Goal: Task Accomplishment & Management: Manage account settings

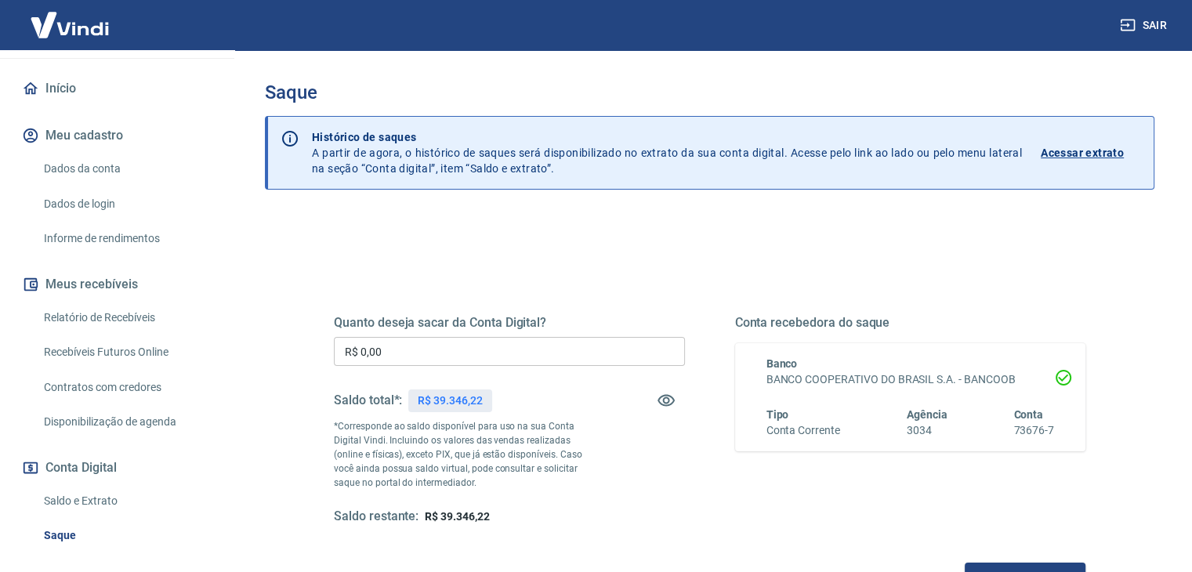
scroll to position [245, 0]
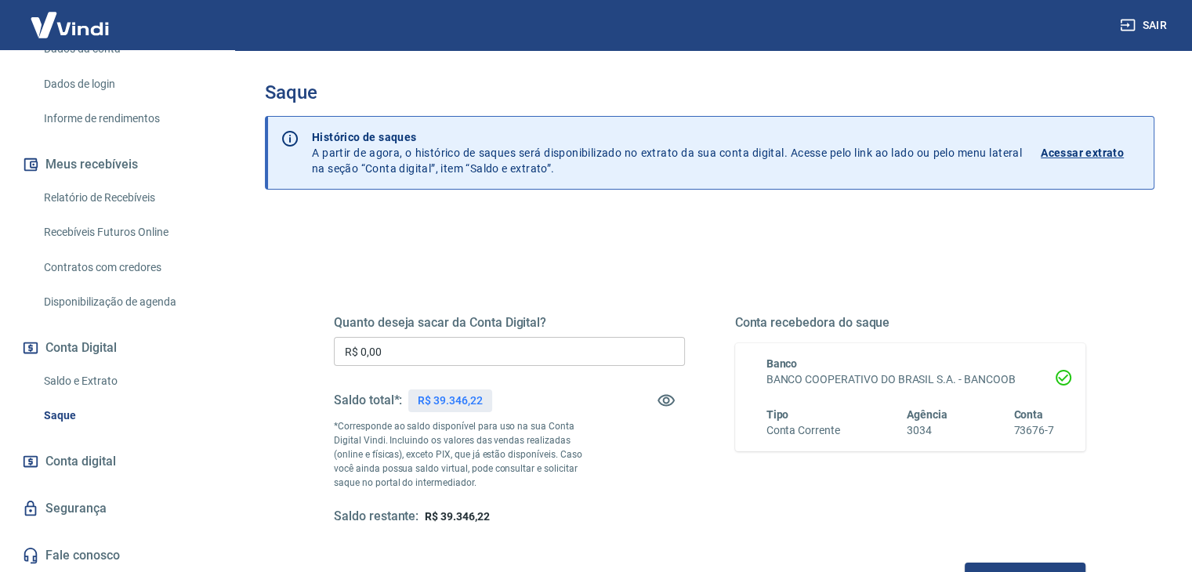
click at [89, 380] on link "Saldo e Extrato" at bounding box center [127, 381] width 178 height 32
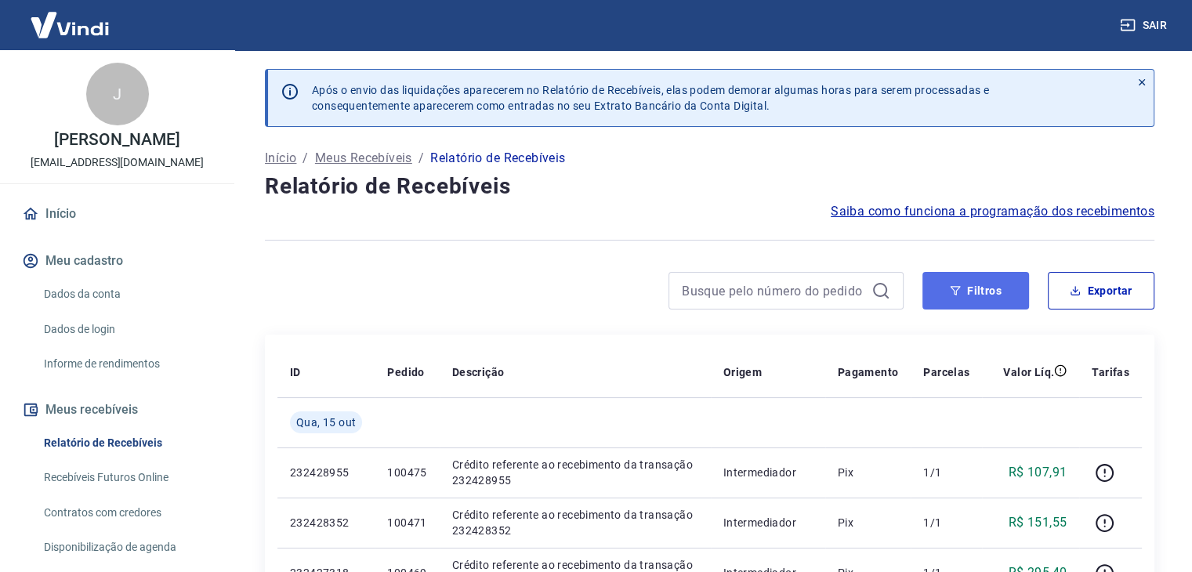
click at [947, 286] on button "Filtros" at bounding box center [976, 291] width 107 height 38
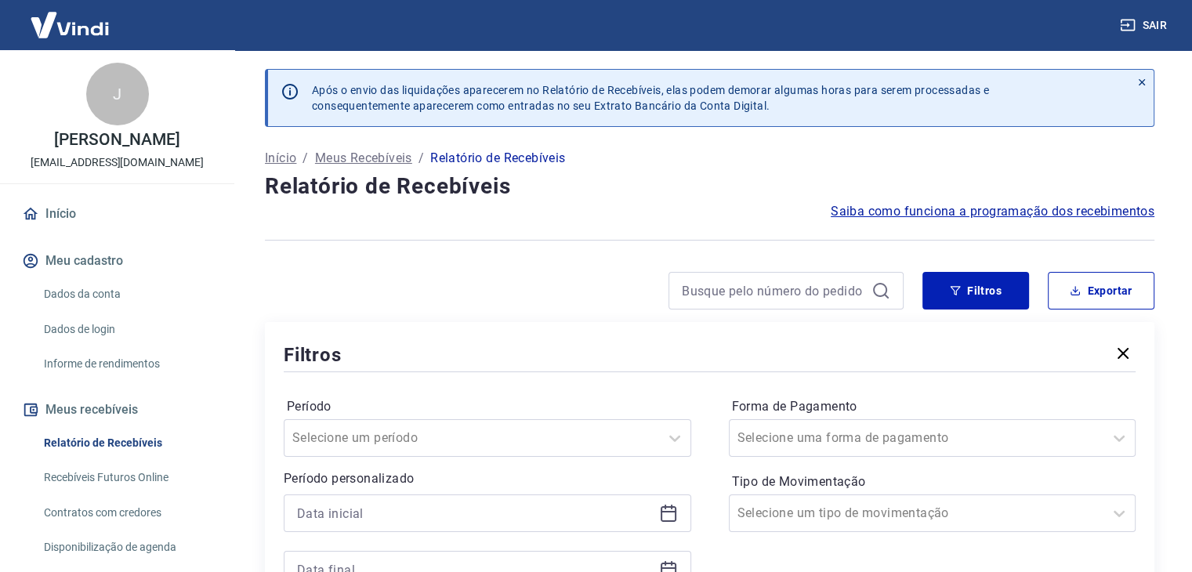
click at [662, 514] on icon at bounding box center [668, 513] width 19 height 19
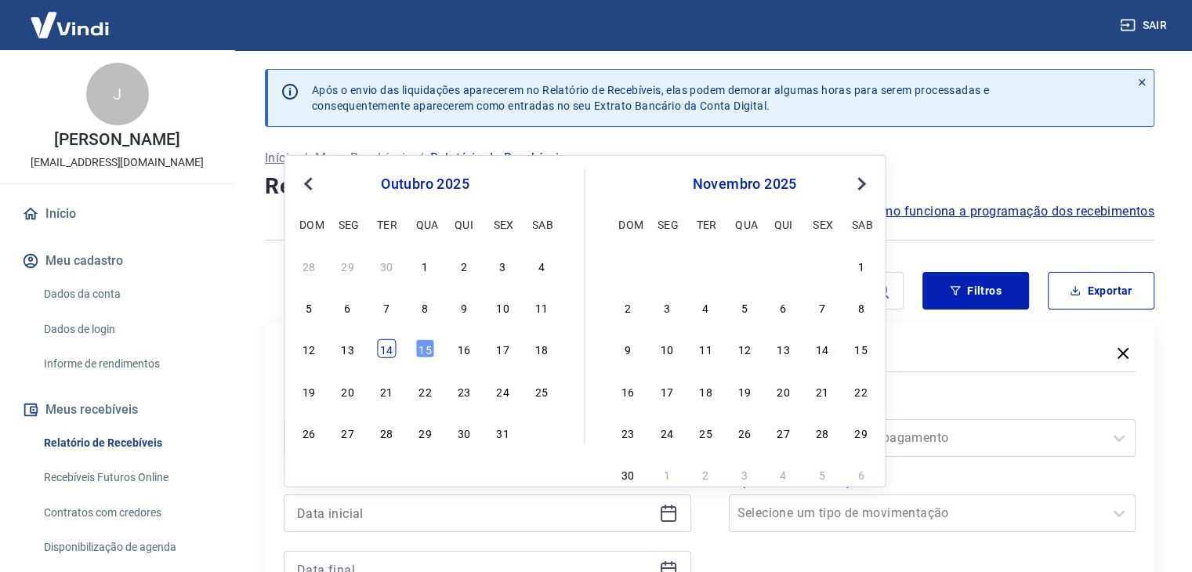
click at [392, 350] on div "14" at bounding box center [386, 348] width 19 height 19
type input "[DATE]"
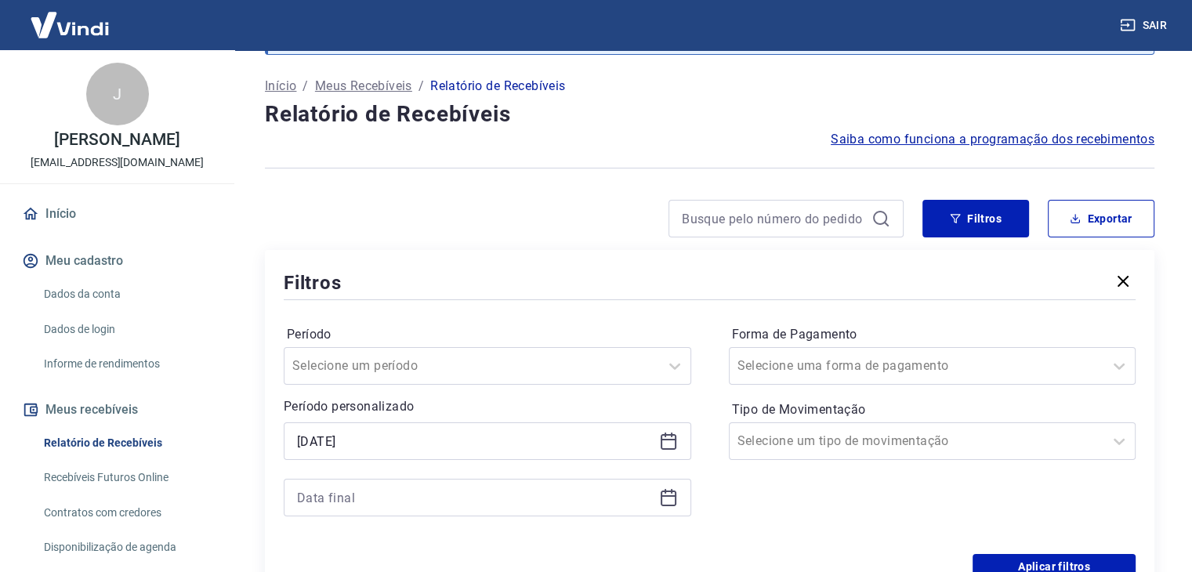
scroll to position [78, 0]
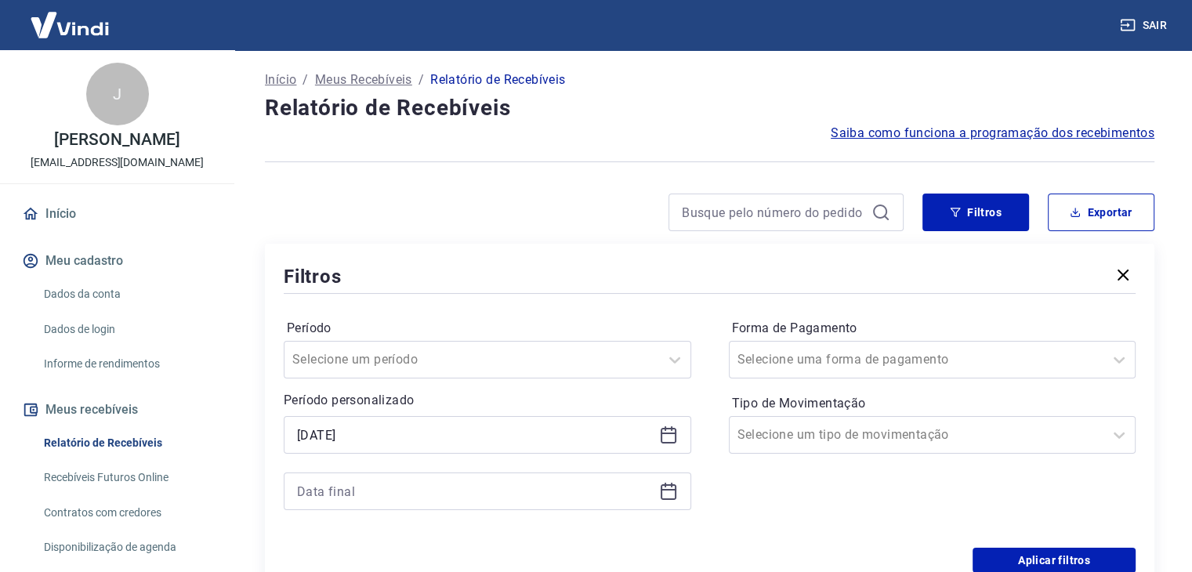
click at [671, 510] on div "Período Selecione um período Período personalizado Selected date: terça-feira, …" at bounding box center [488, 422] width 408 height 213
click at [662, 492] on icon at bounding box center [668, 491] width 19 height 19
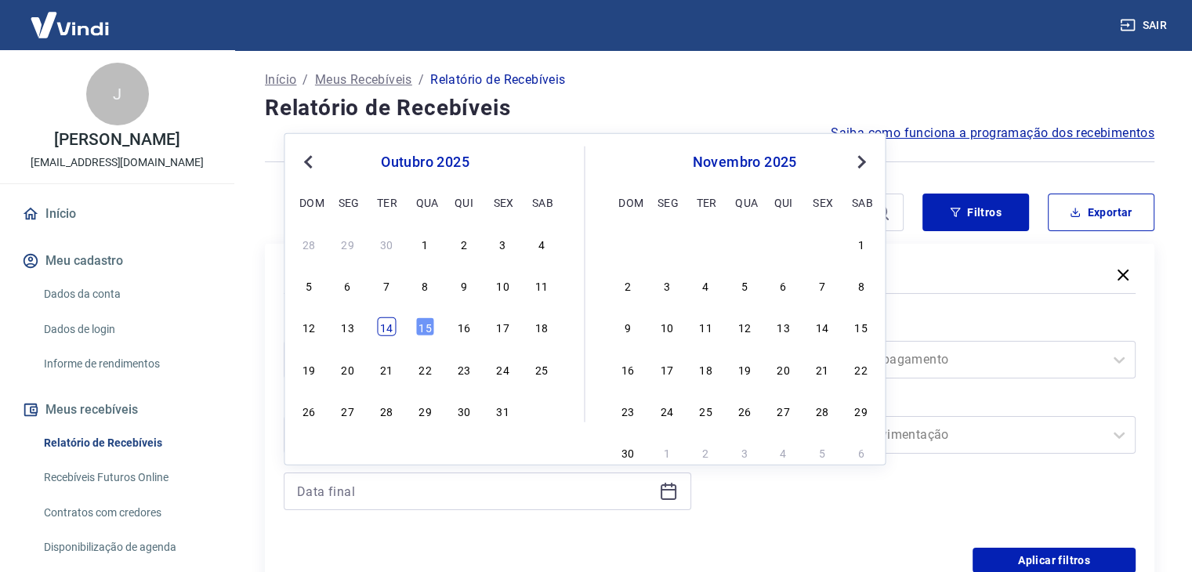
click at [395, 324] on div "14" at bounding box center [386, 327] width 19 height 19
type input "[DATE]"
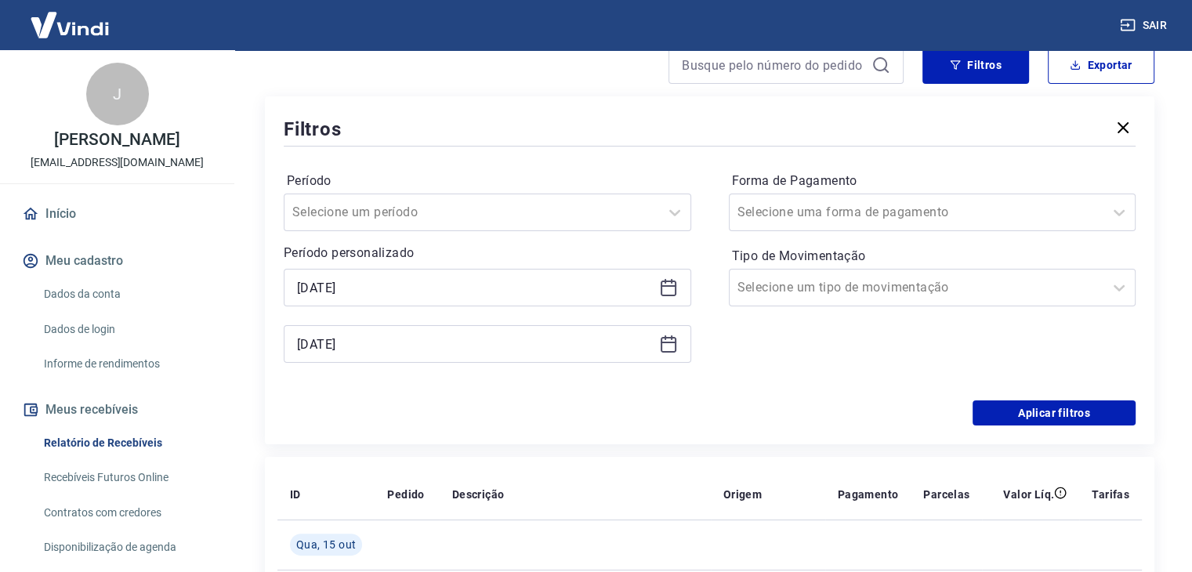
scroll to position [235, 0]
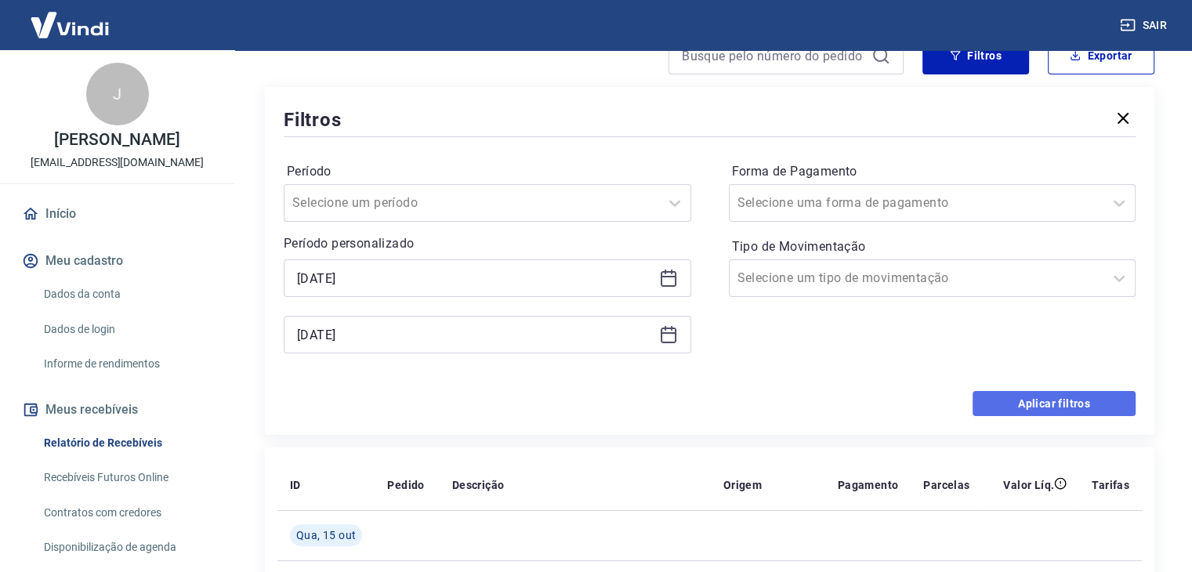
click at [992, 408] on button "Aplicar filtros" at bounding box center [1054, 403] width 163 height 25
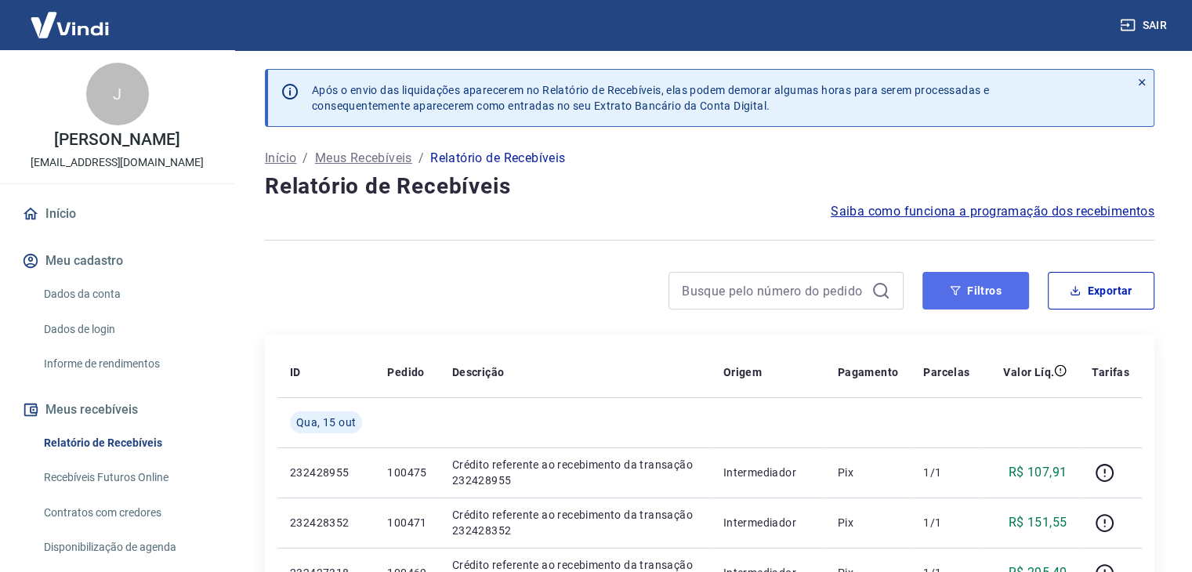
click at [953, 299] on button "Filtros" at bounding box center [976, 291] width 107 height 38
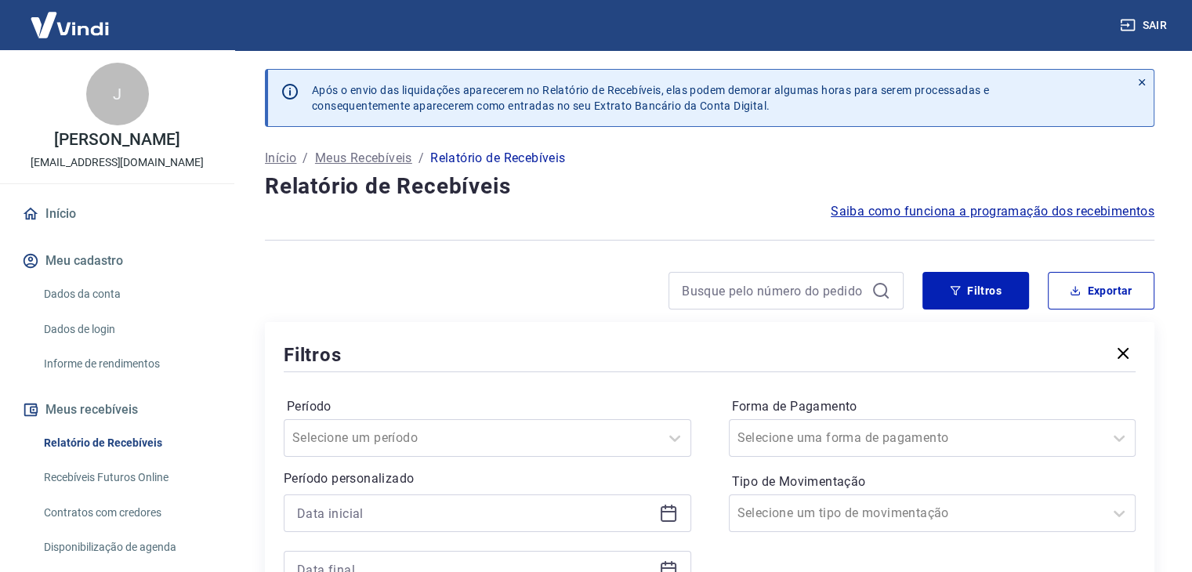
click at [667, 516] on icon at bounding box center [668, 513] width 19 height 19
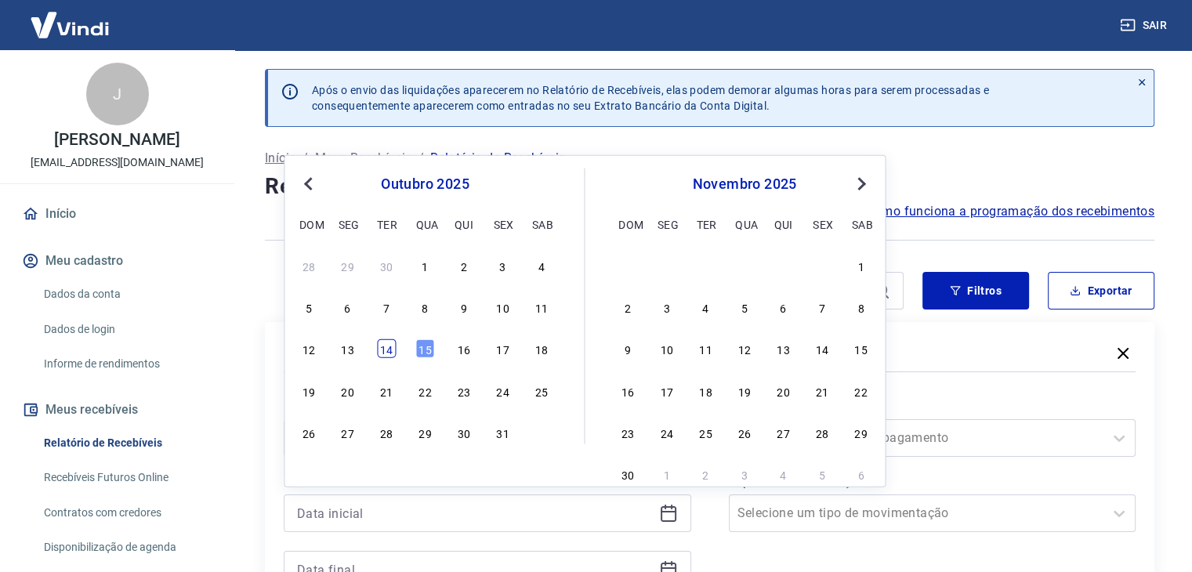
click at [392, 355] on div "14" at bounding box center [386, 348] width 19 height 19
type input "[DATE]"
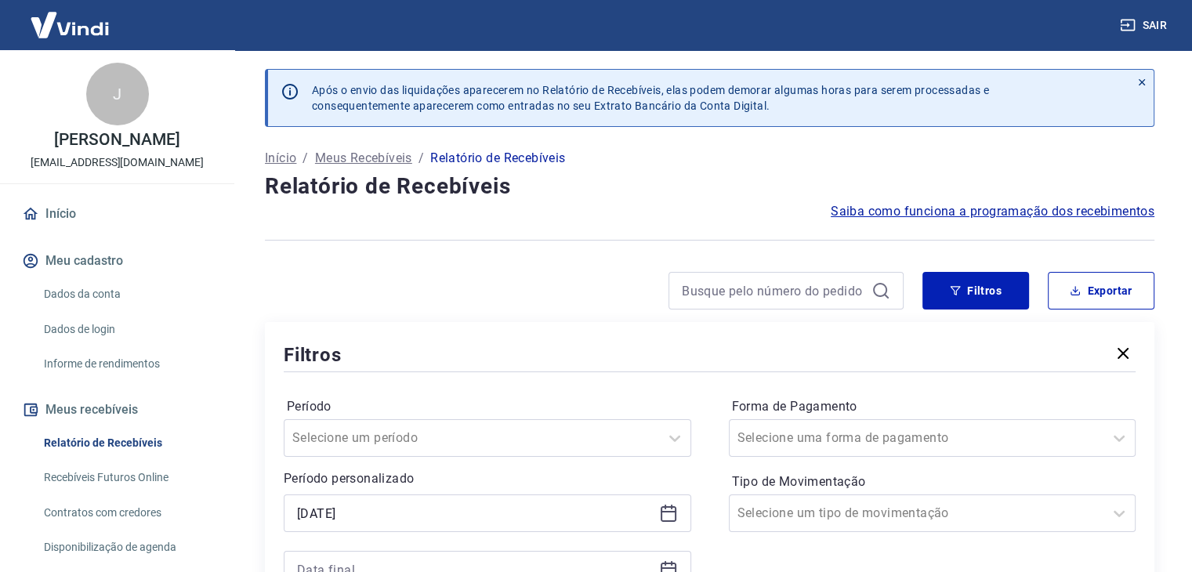
click at [662, 562] on icon at bounding box center [668, 570] width 19 height 19
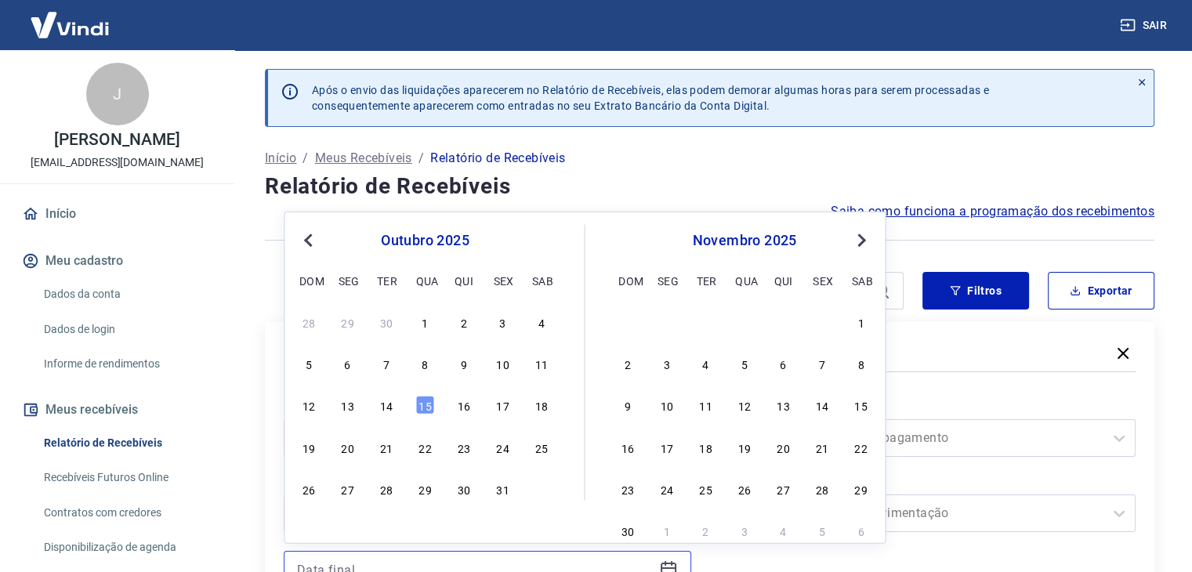
scroll to position [9, 0]
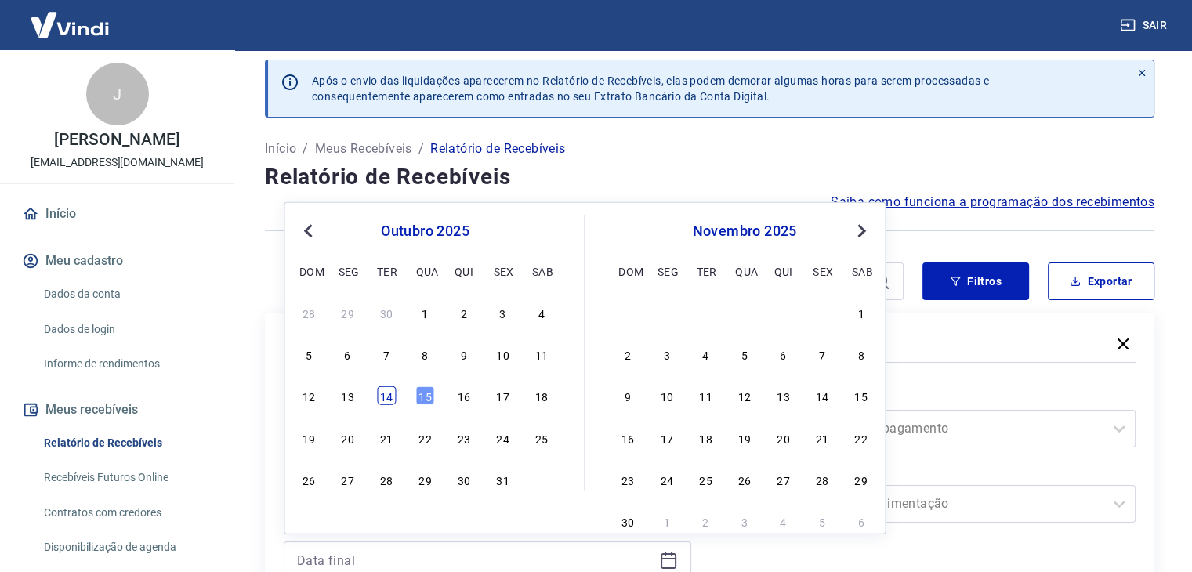
click at [387, 401] on div "14" at bounding box center [386, 396] width 19 height 19
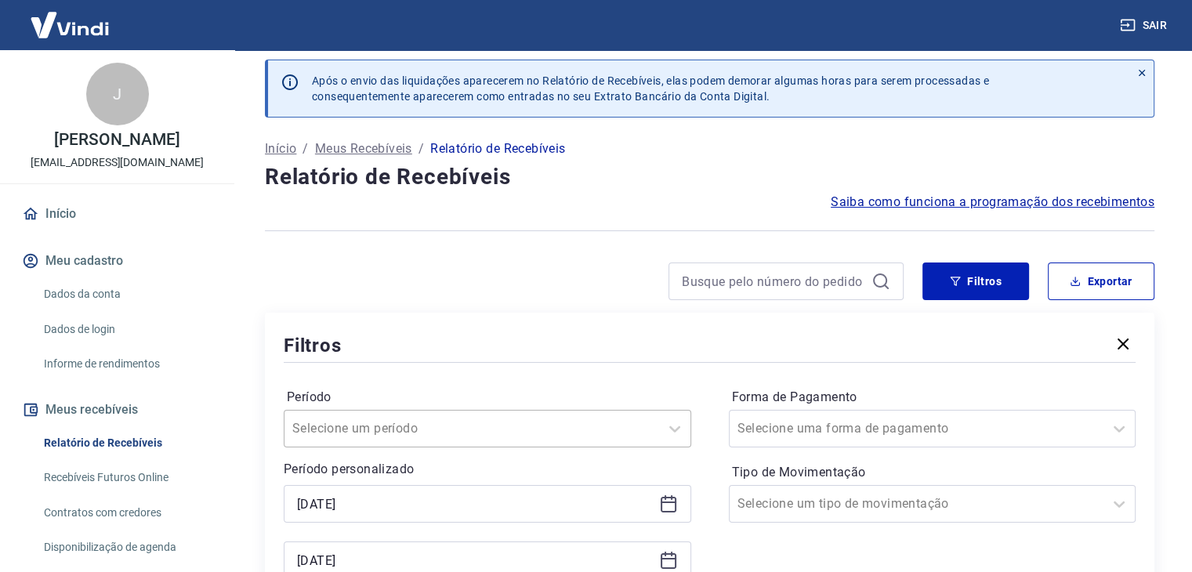
type input "[DATE]"
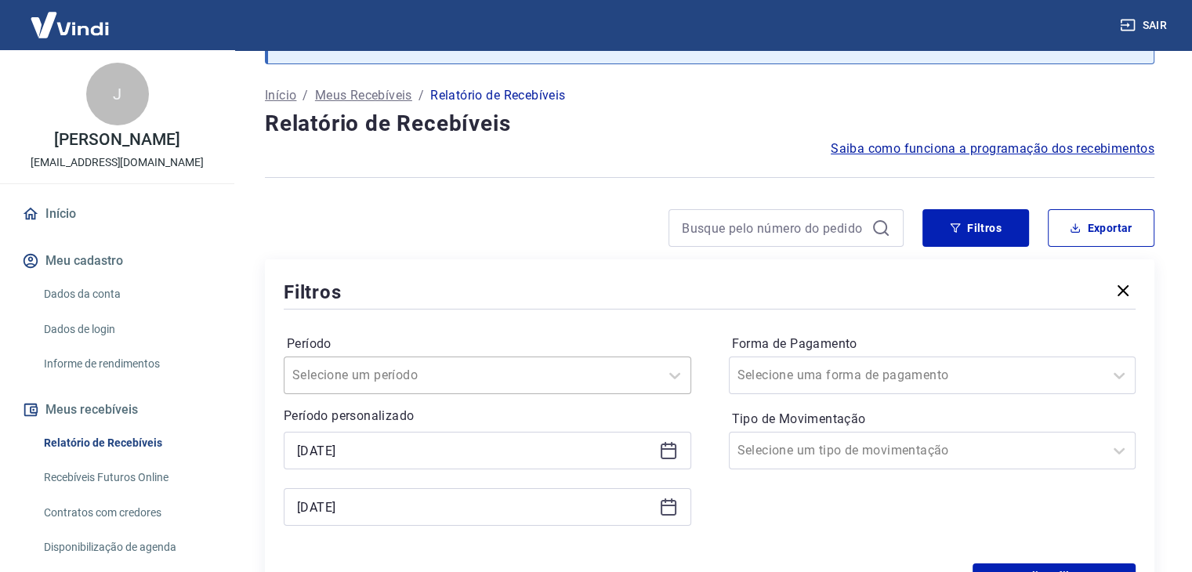
scroll to position [166, 0]
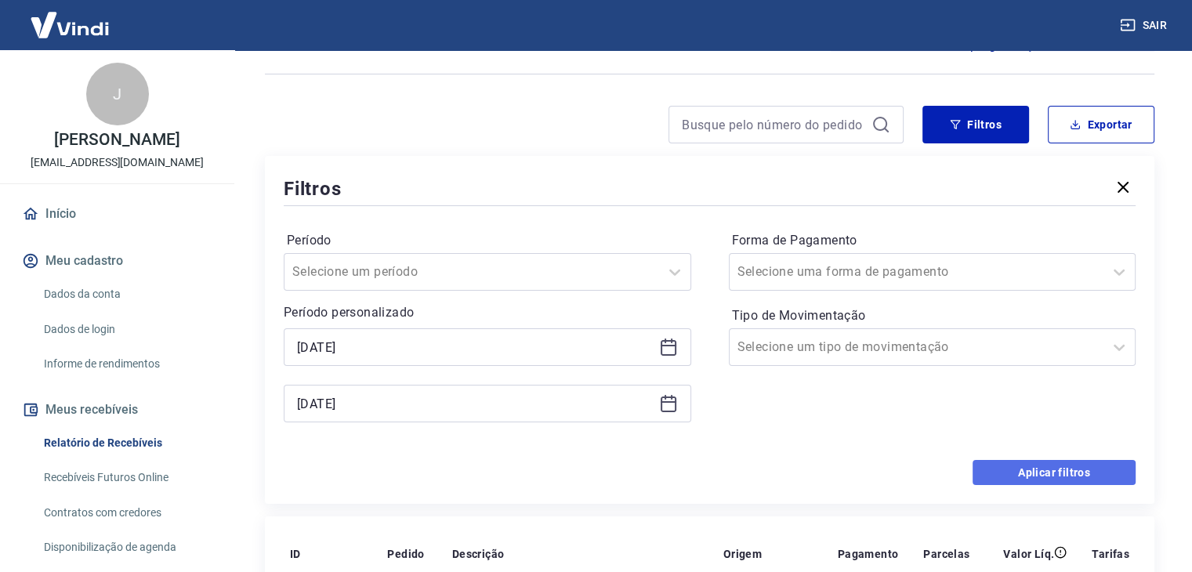
click at [997, 481] on button "Aplicar filtros" at bounding box center [1054, 472] width 163 height 25
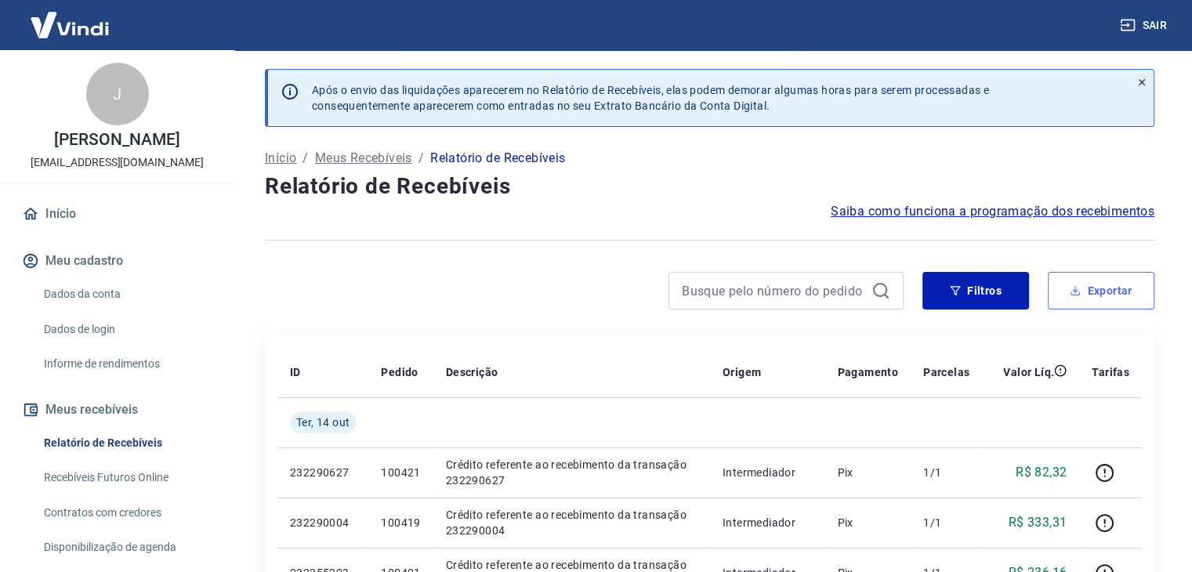
click at [1053, 288] on button "Exportar" at bounding box center [1101, 291] width 107 height 38
type input "[DATE]"
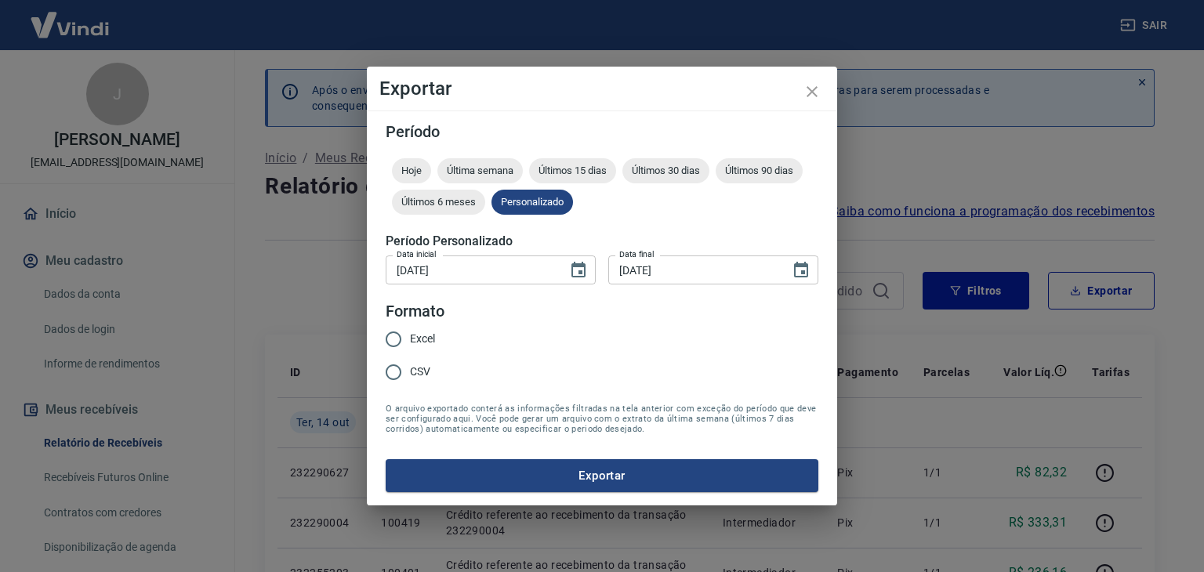
click at [405, 353] on input "Excel" at bounding box center [393, 339] width 33 height 33
radio input "true"
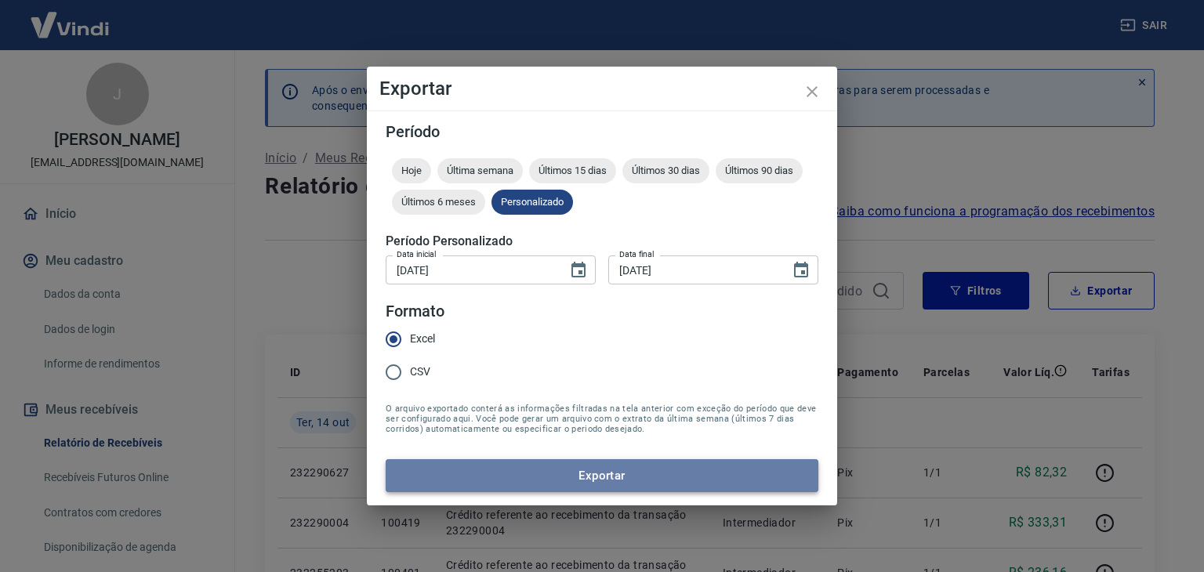
click at [470, 468] on button "Exportar" at bounding box center [602, 475] width 433 height 33
